Goal: Find specific page/section: Find specific page/section

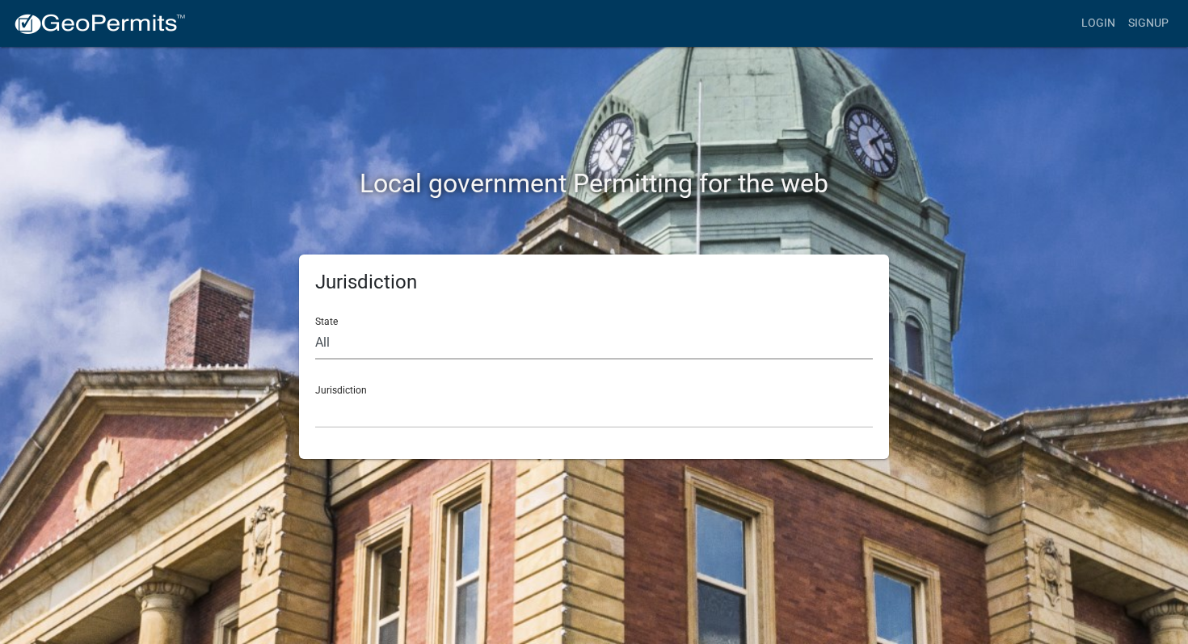
click at [508, 347] on select "All [US_STATE] [US_STATE] [US_STATE] [US_STATE] [US_STATE] [US_STATE] [US_STATE…" at bounding box center [593, 342] width 557 height 33
click at [315, 326] on select "All [US_STATE] [US_STATE] [US_STATE] [US_STATE] [US_STATE] [US_STATE] [US_STATE…" at bounding box center [593, 342] width 557 height 33
click at [562, 412] on select "City of [GEOGRAPHIC_DATA], [US_STATE] City of [GEOGRAPHIC_DATA], [US_STATE] Cit…" at bounding box center [593, 411] width 557 height 33
click at [431, 421] on select "City of [GEOGRAPHIC_DATA], [US_STATE] City of [GEOGRAPHIC_DATA], [US_STATE] Cit…" at bounding box center [593, 411] width 557 height 33
click at [463, 324] on div "State All [US_STATE] [US_STATE] [US_STATE] [US_STATE] [US_STATE] [US_STATE] [US…" at bounding box center [593, 332] width 557 height 56
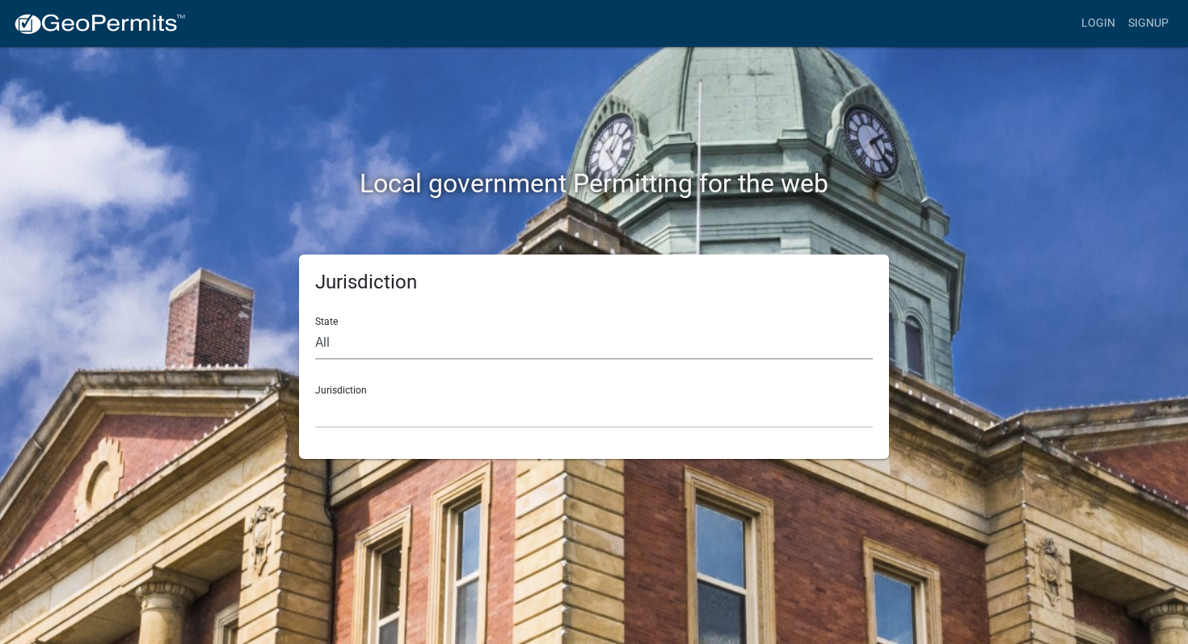
click at [463, 339] on select "All [US_STATE] [US_STATE] [US_STATE] [US_STATE] [US_STATE] [US_STATE] [US_STATE…" at bounding box center [593, 342] width 557 height 33
click at [315, 326] on select "All [US_STATE] [US_STATE] [US_STATE] [US_STATE] [US_STATE] [US_STATE] [US_STATE…" at bounding box center [593, 342] width 557 height 33
click at [461, 418] on select "[GEOGRAPHIC_DATA], [US_STATE][PERSON_NAME][GEOGRAPHIC_DATA], [US_STATE][PERSON_…" at bounding box center [593, 411] width 557 height 33
click at [478, 344] on select "All [US_STATE] [US_STATE] [US_STATE] [US_STATE] [US_STATE] [US_STATE] [US_STATE…" at bounding box center [593, 342] width 557 height 33
select select "[US_STATE]"
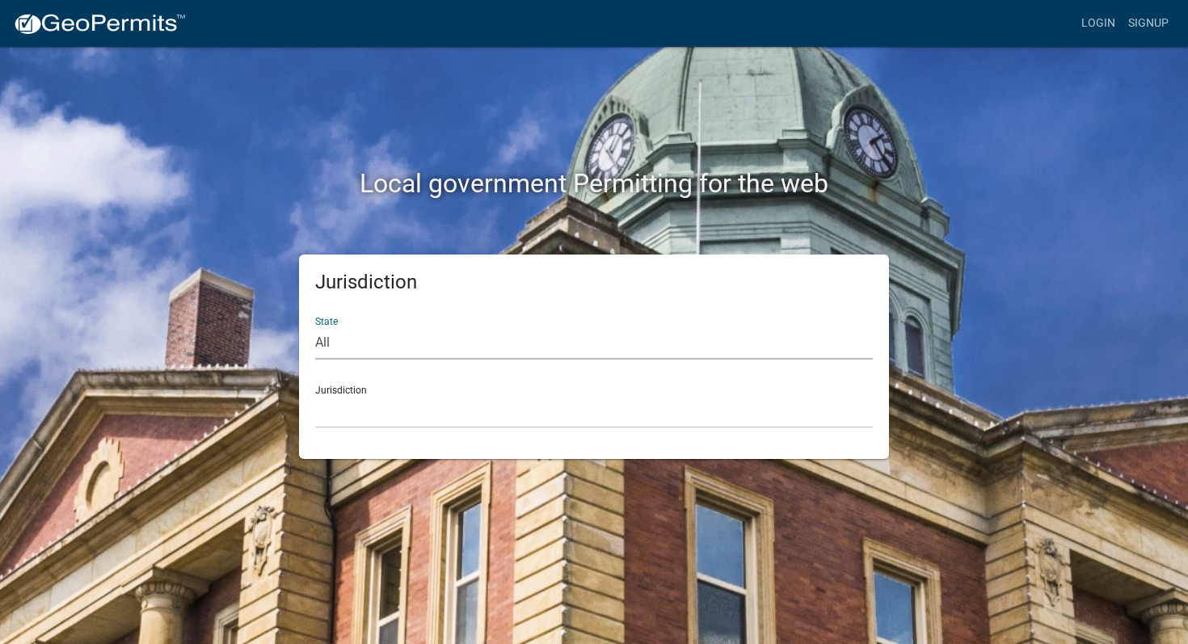
click at [315, 326] on select "All [US_STATE] [US_STATE] [US_STATE] [US_STATE] [US_STATE] [US_STATE] [US_STATE…" at bounding box center [593, 342] width 557 height 33
click at [465, 402] on select "City of [GEOGRAPHIC_DATA], [US_STATE] City of [GEOGRAPHIC_DATA], [US_STATE] Cit…" at bounding box center [593, 411] width 557 height 33
click at [414, 411] on select "City of [GEOGRAPHIC_DATA], [US_STATE] City of [GEOGRAPHIC_DATA], [US_STATE] Cit…" at bounding box center [593, 411] width 557 height 33
click at [468, 410] on select "City of [GEOGRAPHIC_DATA], [US_STATE] City of [GEOGRAPHIC_DATA], [US_STATE] Cit…" at bounding box center [593, 411] width 557 height 33
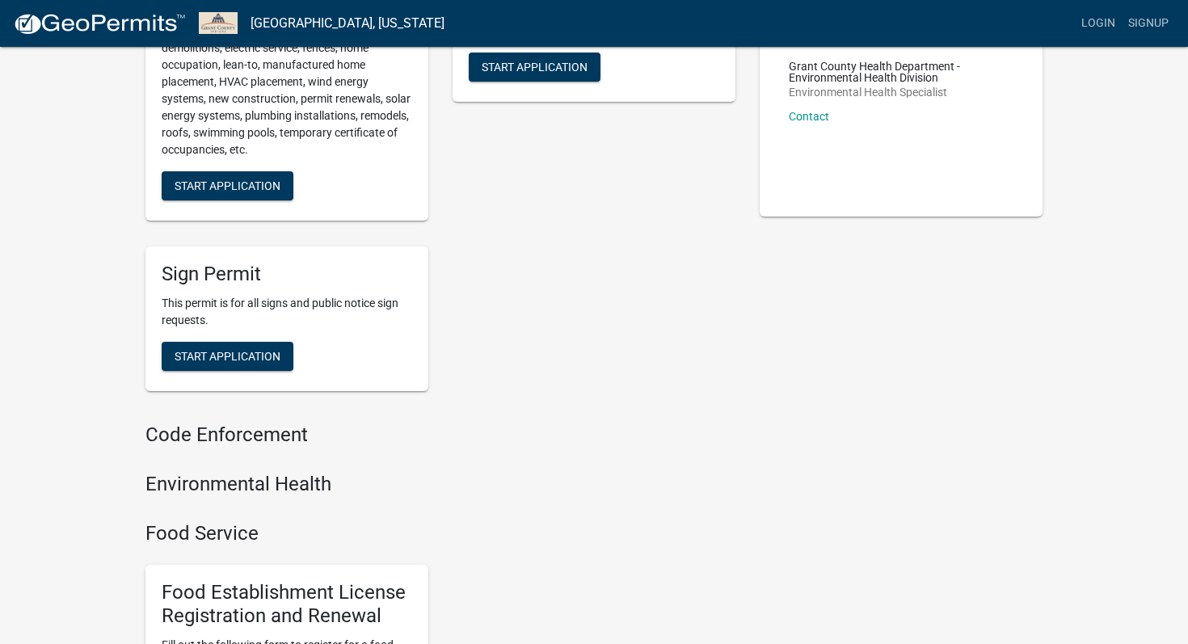
scroll to position [258, 0]
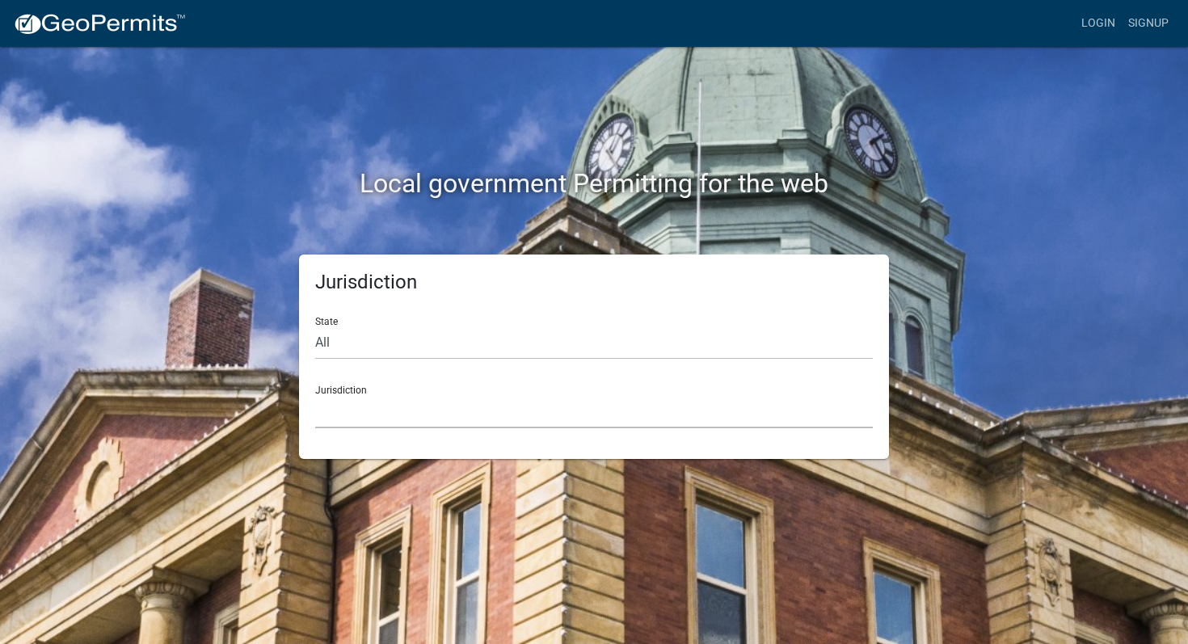
click at [461, 401] on select "[GEOGRAPHIC_DATA], [US_STATE] [GEOGRAPHIC_DATA], [US_STATE][PERSON_NAME][GEOGRA…" at bounding box center [593, 411] width 557 height 33
click at [483, 336] on select "All [US_STATE] [US_STATE] [US_STATE] [US_STATE] [US_STATE] [US_STATE] [US_STATE…" at bounding box center [593, 342] width 557 height 33
click at [315, 326] on select "All [US_STATE] [US_STATE] [US_STATE] [US_STATE] [US_STATE] [US_STATE] [US_STATE…" at bounding box center [593, 342] width 557 height 33
click at [463, 405] on select "[GEOGRAPHIC_DATA], [US_STATE] [GEOGRAPHIC_DATA], [US_STATE][PERSON_NAME][GEOGRA…" at bounding box center [593, 411] width 557 height 33
click at [516, 413] on select "[GEOGRAPHIC_DATA], [US_STATE] [GEOGRAPHIC_DATA], [US_STATE][PERSON_NAME][GEOGRA…" at bounding box center [593, 411] width 557 height 33
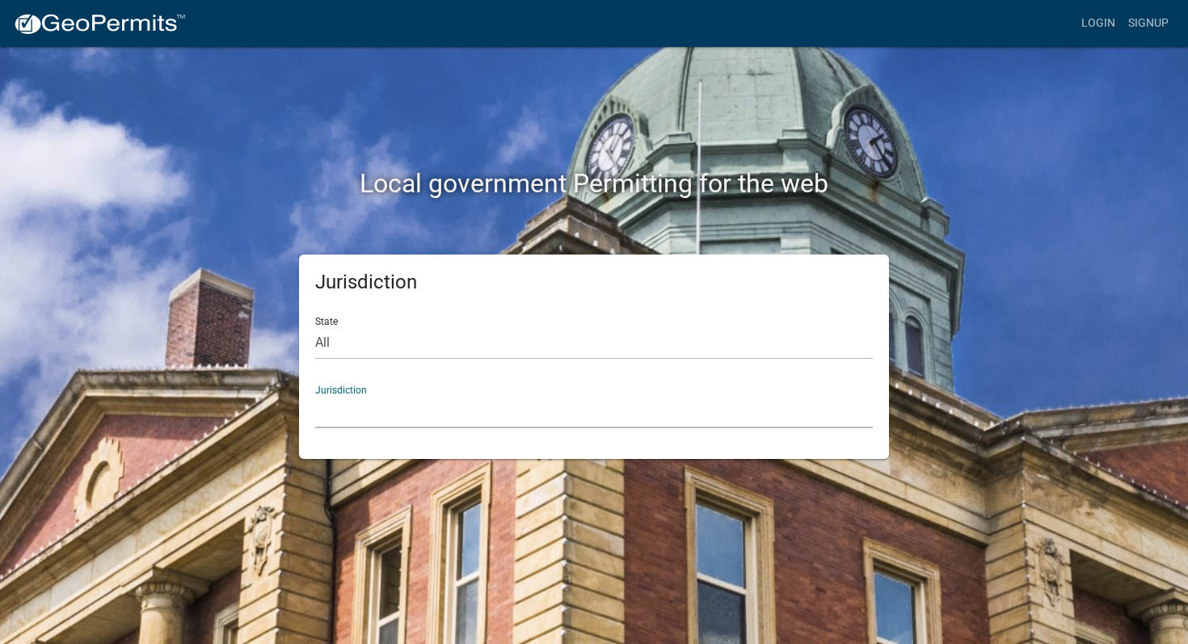
click at [503, 403] on select "[GEOGRAPHIC_DATA], [US_STATE] [GEOGRAPHIC_DATA], [US_STATE][PERSON_NAME][GEOGRA…" at bounding box center [593, 411] width 557 height 33
click at [381, 423] on select "[GEOGRAPHIC_DATA], [US_STATE] [GEOGRAPHIC_DATA], [US_STATE][PERSON_NAME][GEOGRA…" at bounding box center [593, 411] width 557 height 33
click at [162, 0] on html "Internet Explorer does NOT work with GeoPermits. Get a new browser for more sec…" at bounding box center [594, 322] width 1188 height 644
click at [452, 416] on select "[GEOGRAPHIC_DATA], [US_STATE] [GEOGRAPHIC_DATA], [US_STATE][PERSON_NAME][GEOGRA…" at bounding box center [593, 411] width 557 height 33
